Goal: Task Accomplishment & Management: Manage account settings

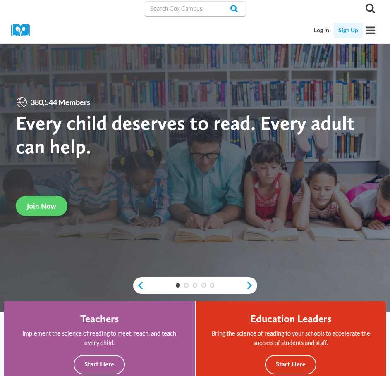
click at [353, 30] on link "Sign Up" at bounding box center [348, 30] width 29 height 15
click at [332, 33] on link "Log In" at bounding box center [322, 30] width 24 height 15
